Goal: Information Seeking & Learning: Learn about a topic

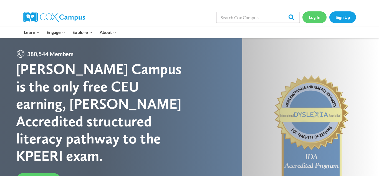
click at [312, 18] on link "Log In" at bounding box center [315, 16] width 24 height 11
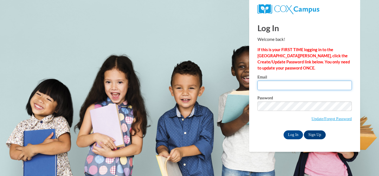
click at [281, 86] on input "Email" at bounding box center [305, 85] width 94 height 9
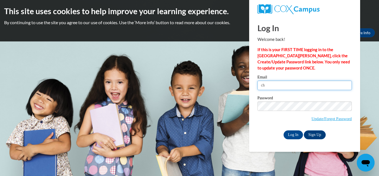
type input "c"
click at [311, 89] on input "Email" at bounding box center [305, 85] width 94 height 9
type input "lreid@readysetprepelc.org"
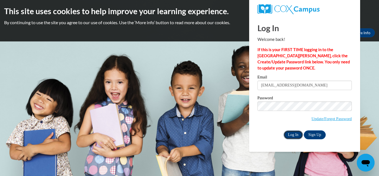
click at [293, 135] on input "Log In" at bounding box center [293, 134] width 19 height 9
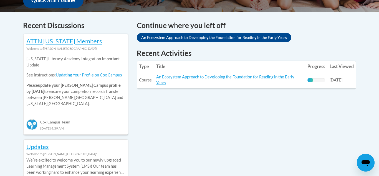
scroll to position [234, 0]
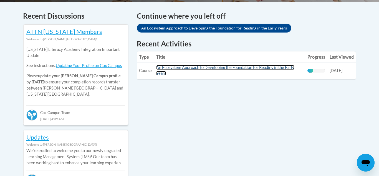
click at [254, 68] on link "An Ecosystem Approach to Developing the Foundation for Reading in the Early Yea…" at bounding box center [225, 70] width 138 height 11
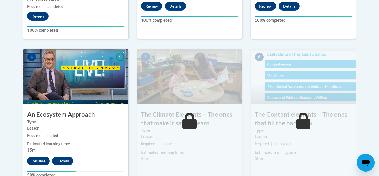
scroll to position [306, 0]
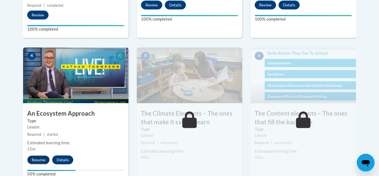
click at [36, 161] on button "Resume" at bounding box center [38, 159] width 22 height 9
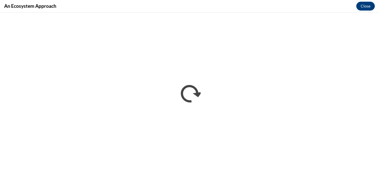
scroll to position [0, 0]
click at [146, 6] on div "An Ecosystem Approach Close" at bounding box center [189, 6] width 379 height 12
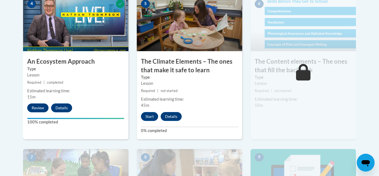
scroll to position [361, 0]
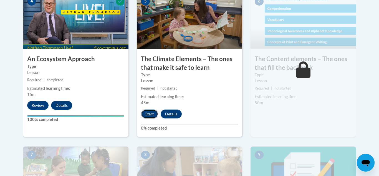
click at [148, 114] on button "Start" at bounding box center [149, 113] width 17 height 9
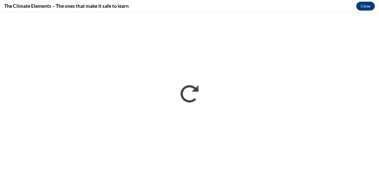
scroll to position [0, 0]
